Goal: Use online tool/utility: Utilize a website feature to perform a specific function

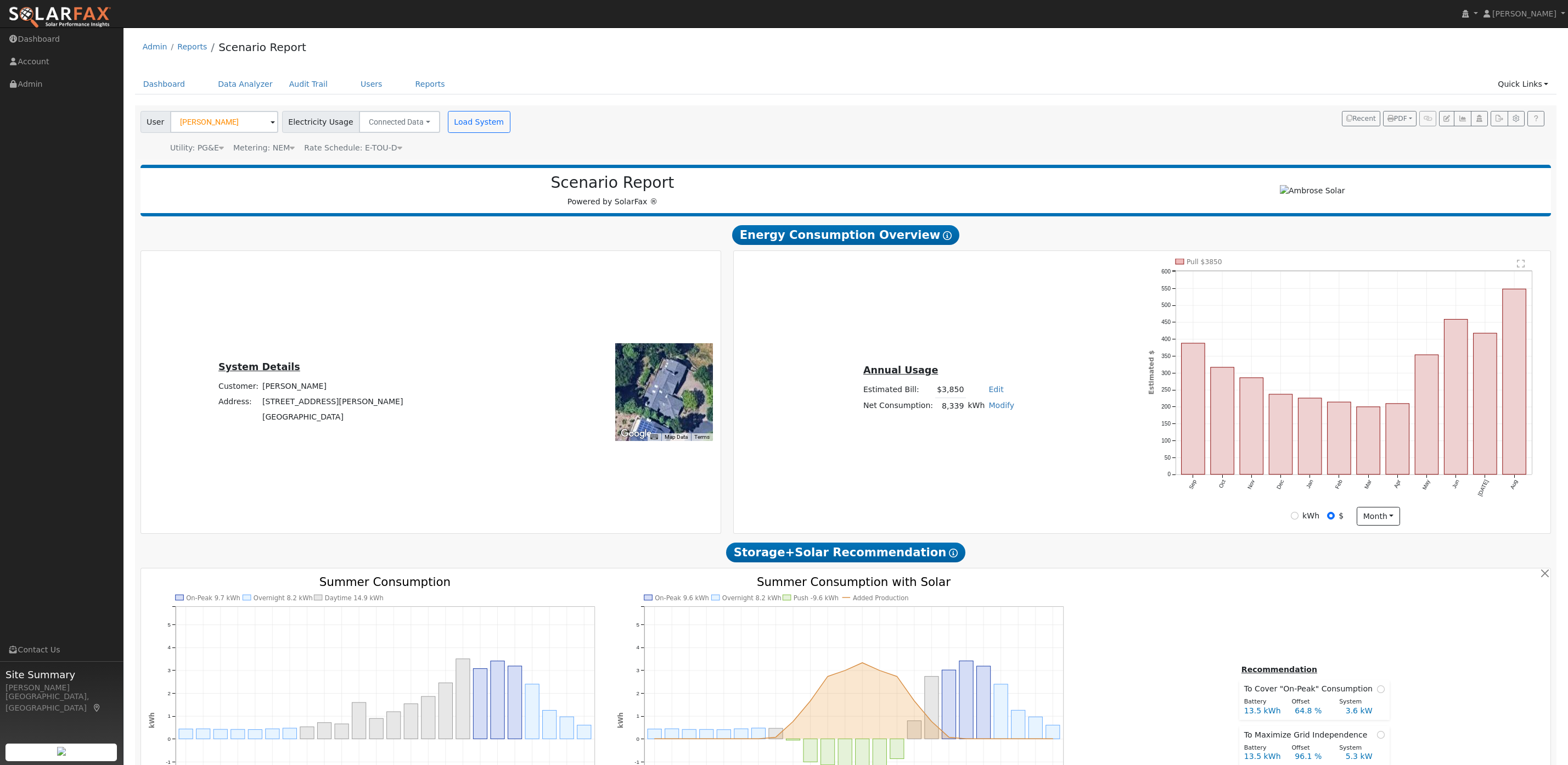
scroll to position [613, 0]
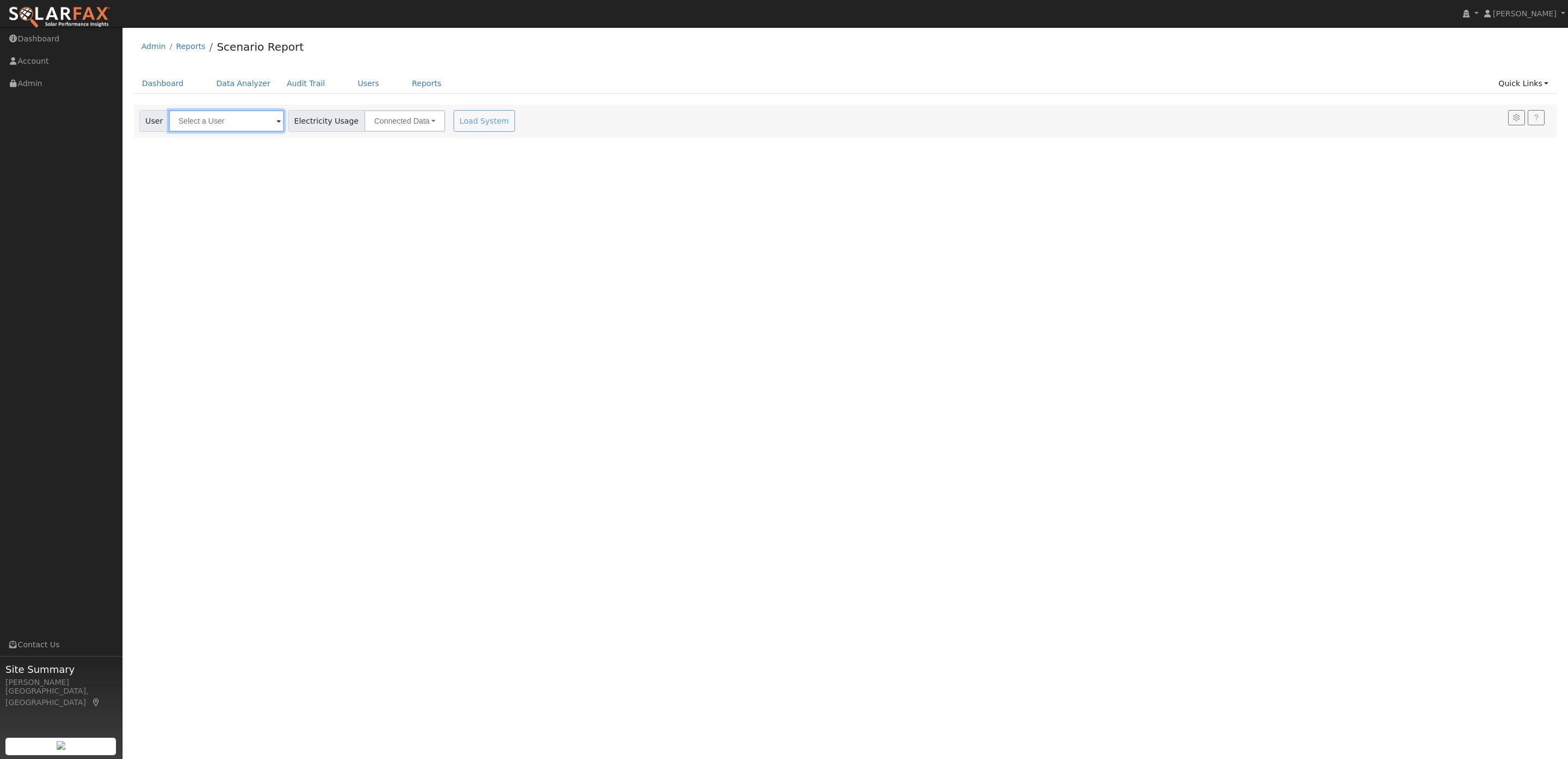
click at [209, 126] on input "text" at bounding box center [226, 121] width 115 height 22
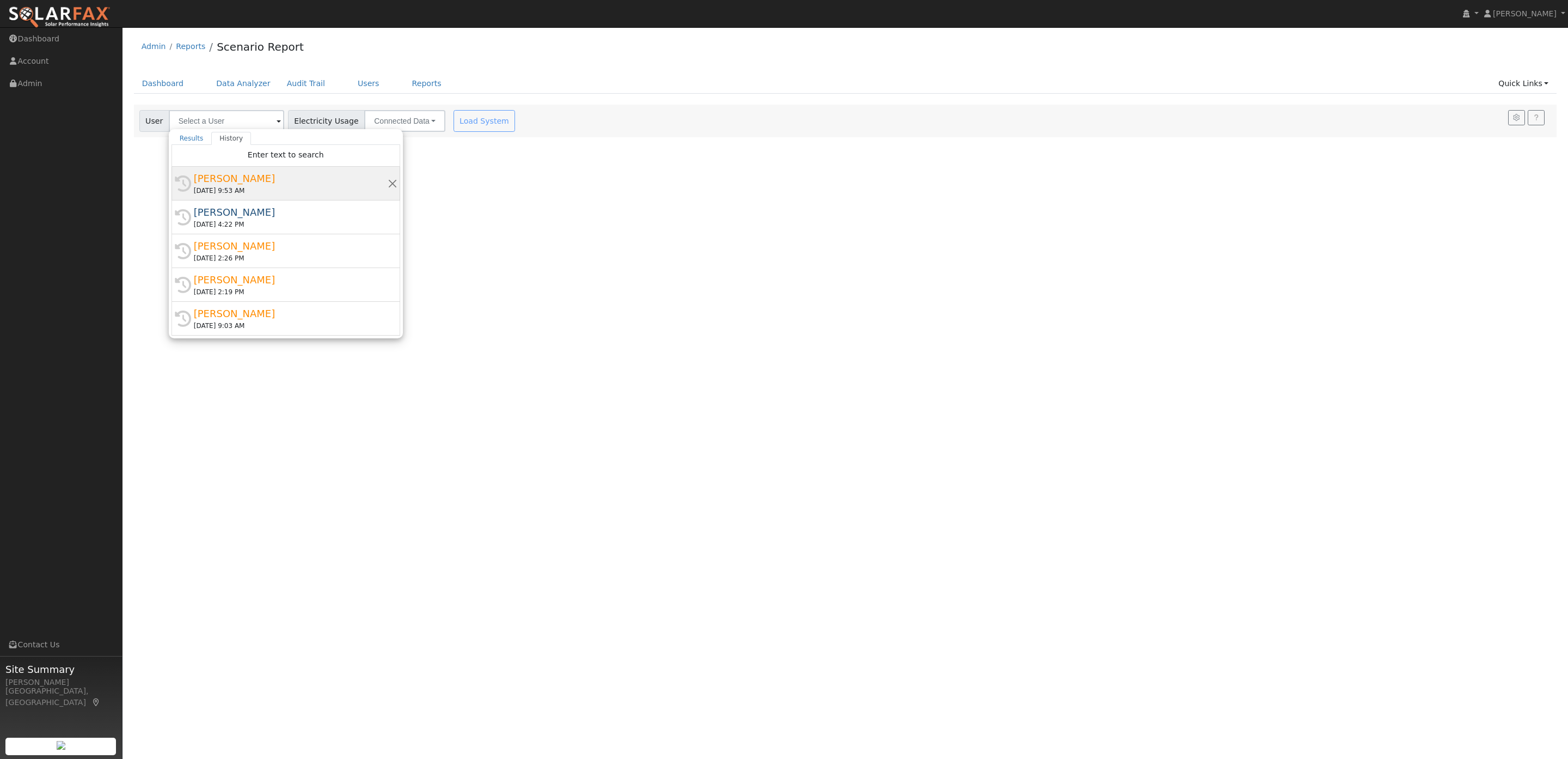
click at [256, 178] on div "[PERSON_NAME]" at bounding box center [291, 178] width 194 height 15
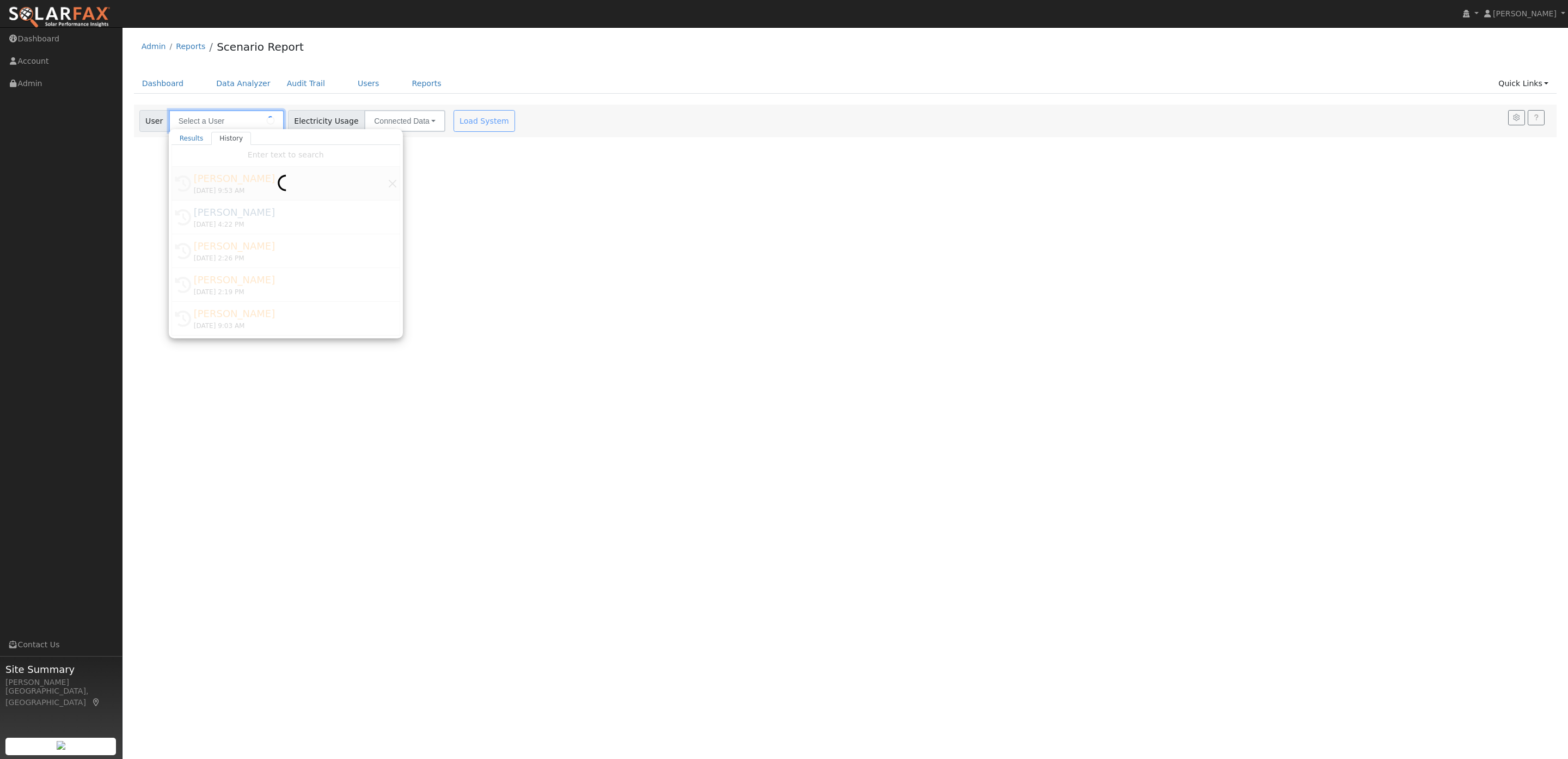
type input "[PERSON_NAME]"
click at [470, 122] on button "Load System" at bounding box center [484, 121] width 62 height 22
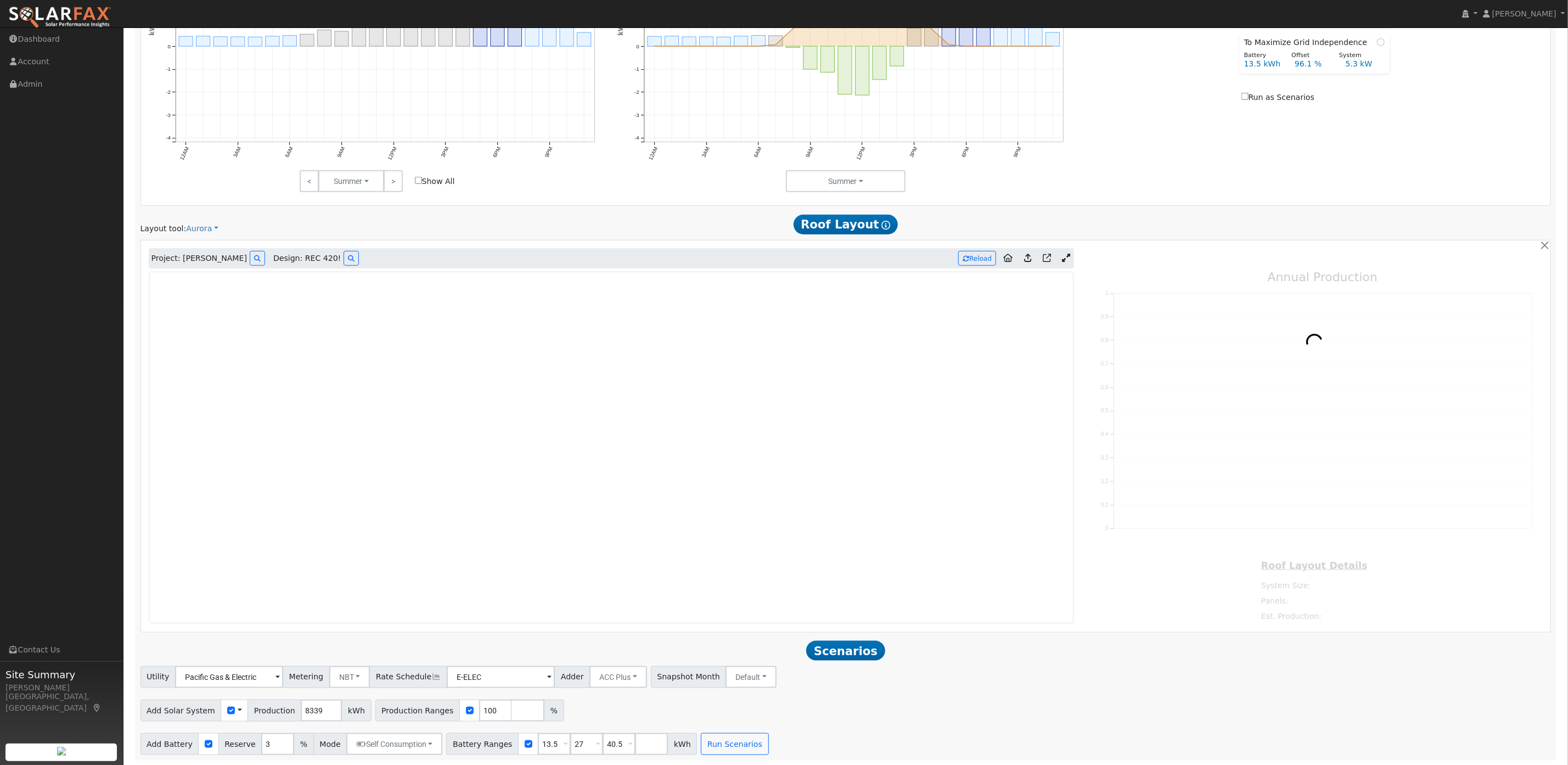
scroll to position [696, 0]
type input "8621"
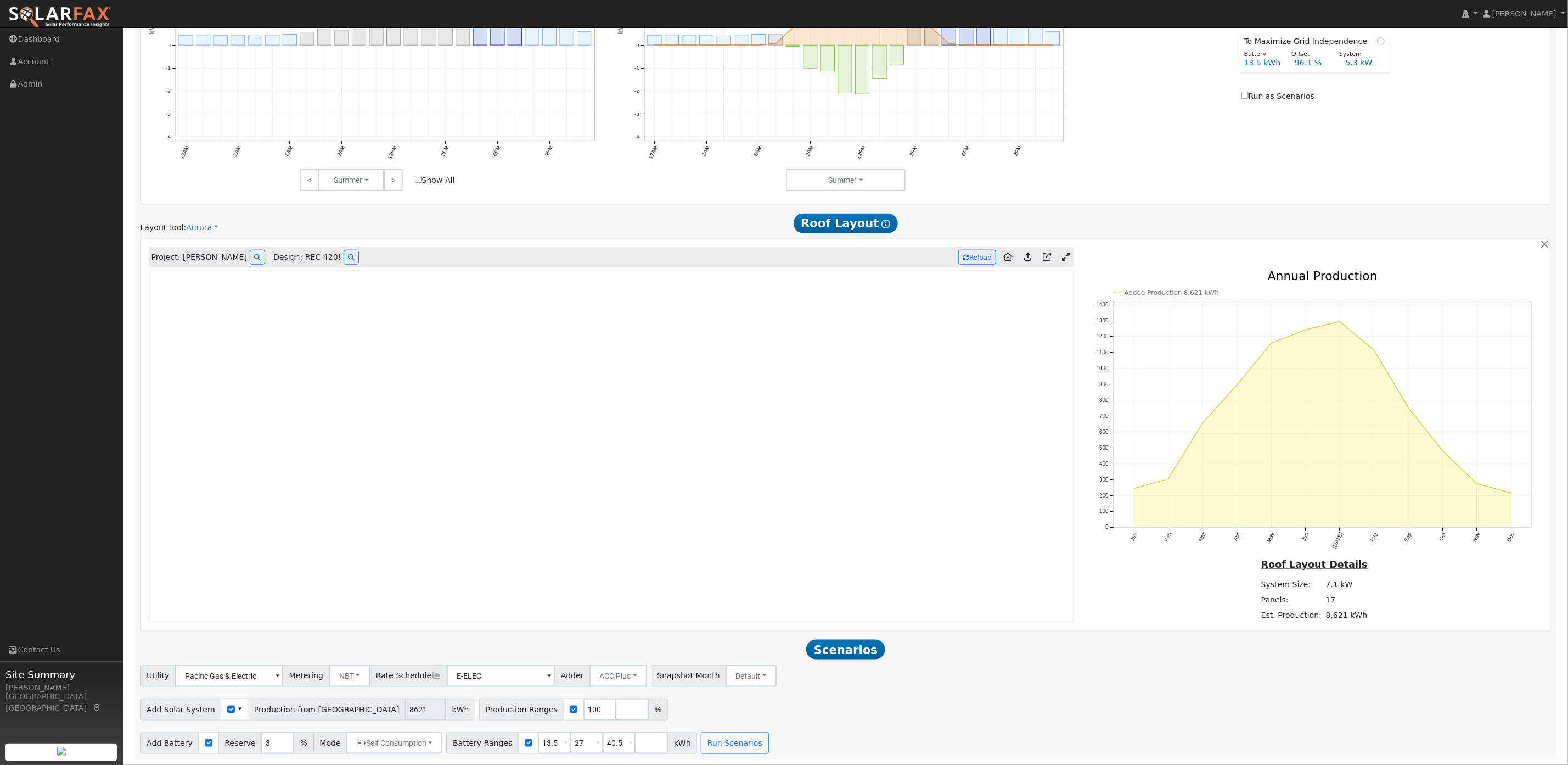
click at [1066, 256] on icon at bounding box center [1066, 257] width 8 height 8
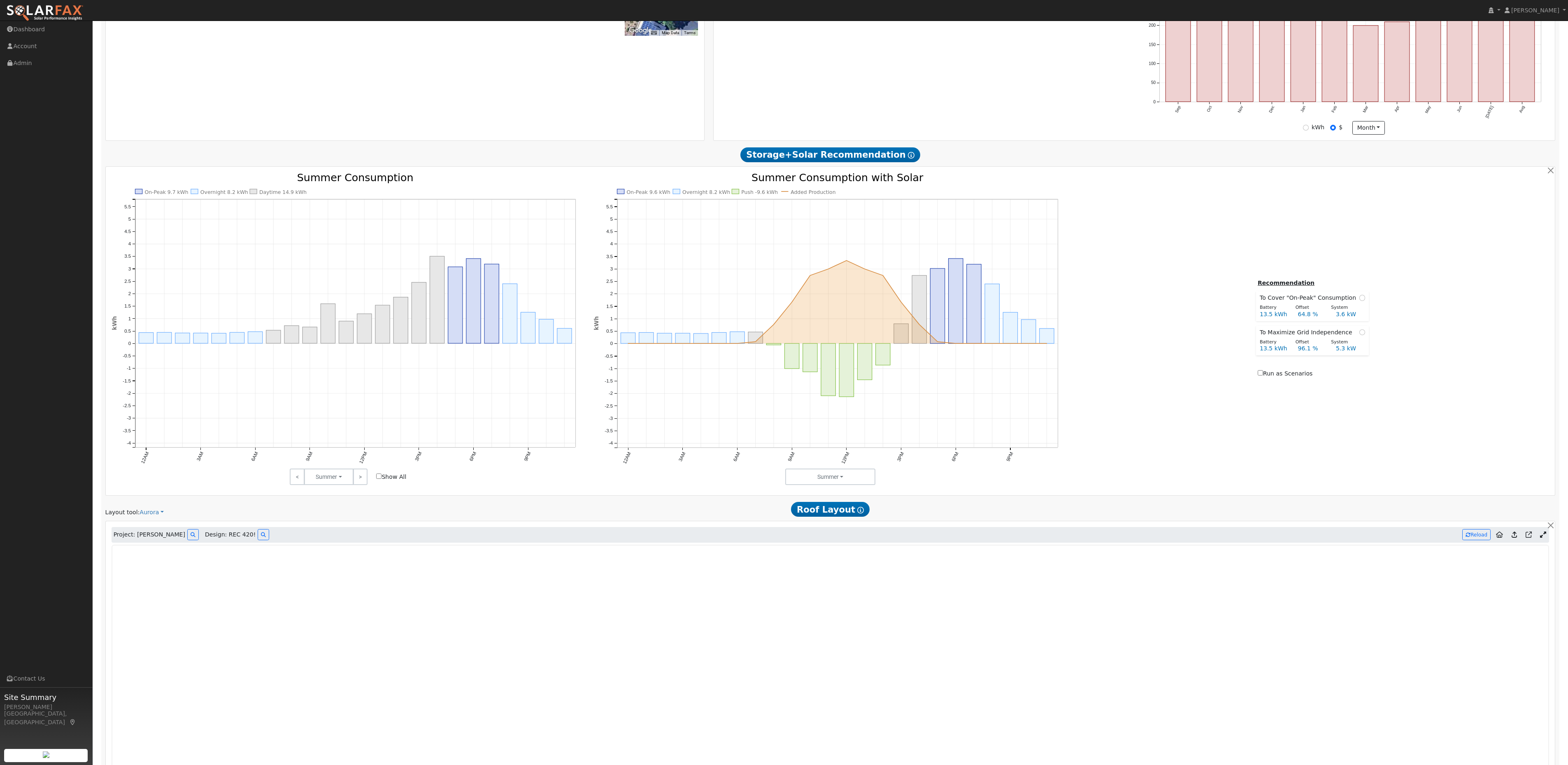
scroll to position [386, 0]
